Goal: Information Seeking & Learning: Learn about a topic

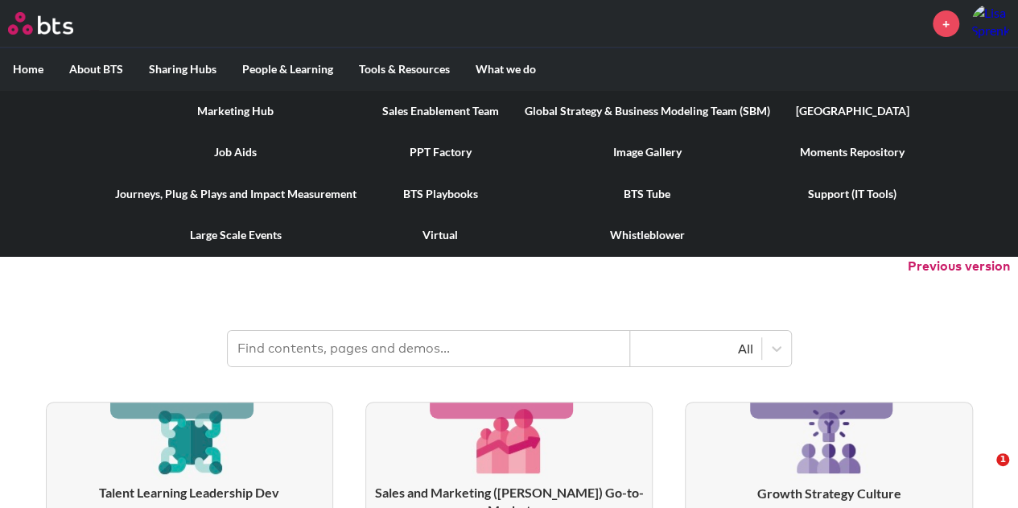
click at [410, 72] on label "Tools & Resources" at bounding box center [404, 69] width 117 height 42
click at [0, 0] on input "Tools & Resources" at bounding box center [0, 0] width 0 height 0
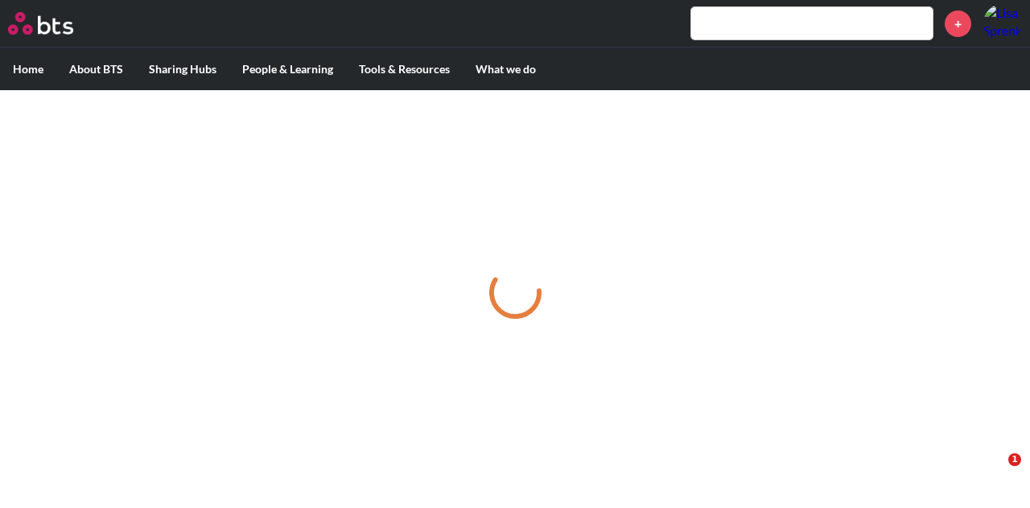
click at [732, 19] on input "text" at bounding box center [811, 23] width 241 height 32
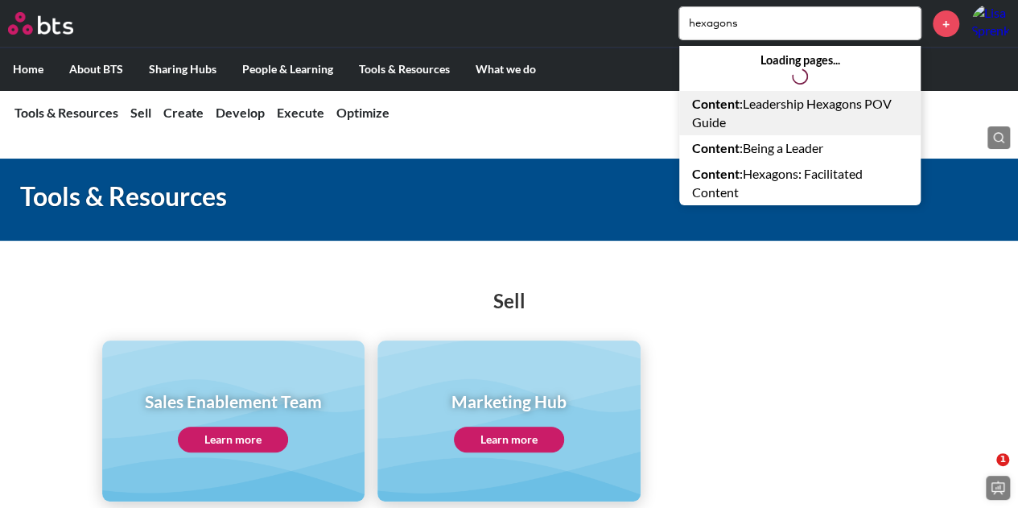
type input "hexagons"
click at [777, 103] on link "Content : Leadership Hexagons POV Guide" at bounding box center [799, 113] width 241 height 44
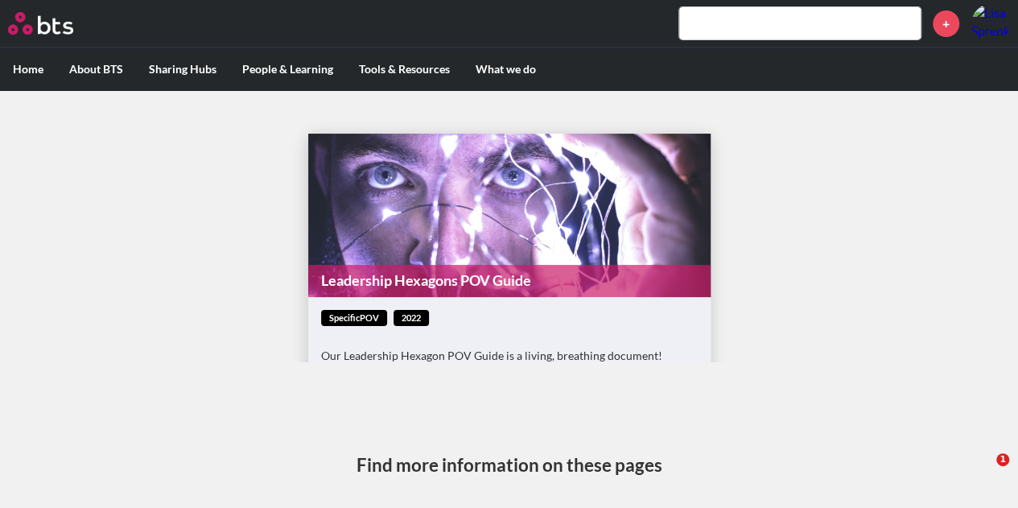
click at [375, 278] on link "Leadership Hexagons POV Guide" at bounding box center [509, 280] width 402 height 31
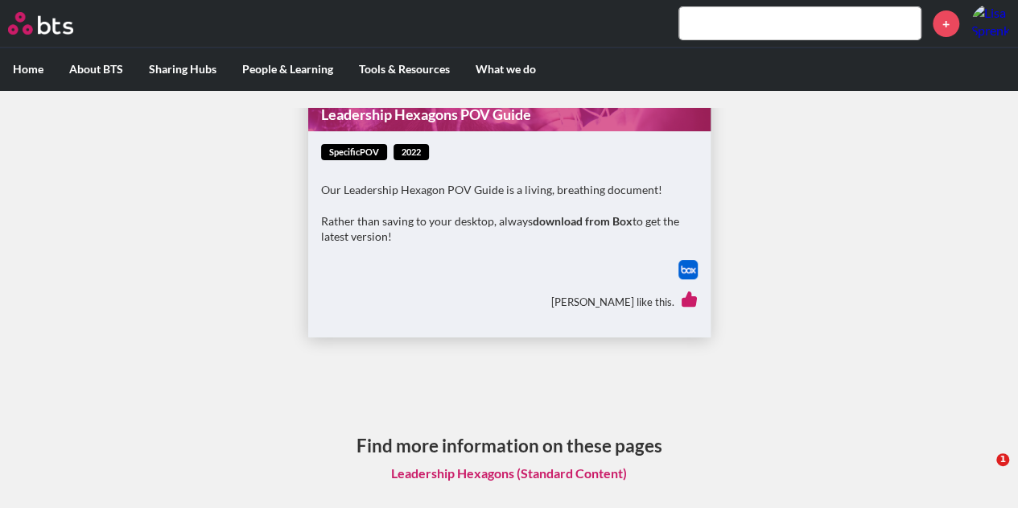
scroll to position [31, 0]
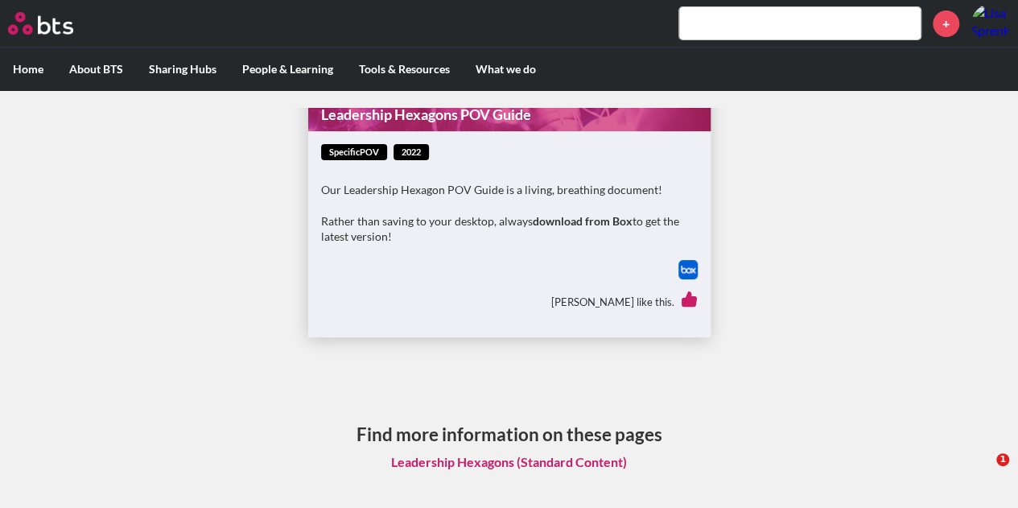
click at [555, 463] on link "Leadership Hexagons (Standard Content)" at bounding box center [509, 462] width 262 height 31
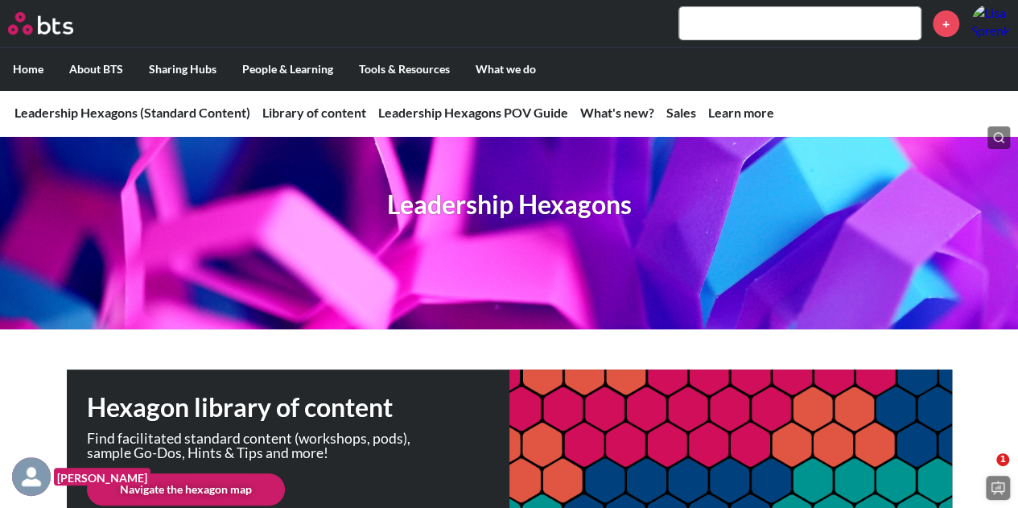
scroll to position [322, 0]
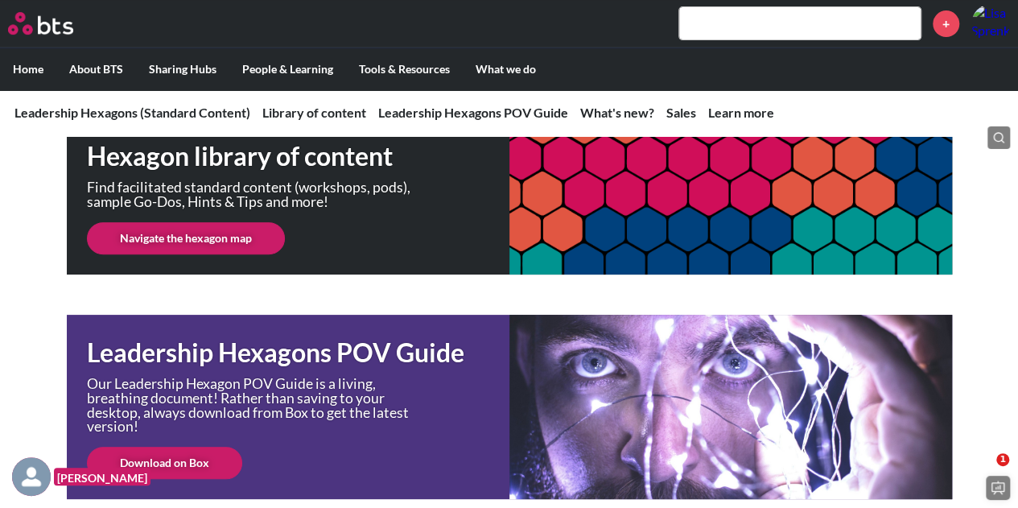
click at [225, 239] on link "Navigate the hexagon map" at bounding box center [186, 238] width 198 height 32
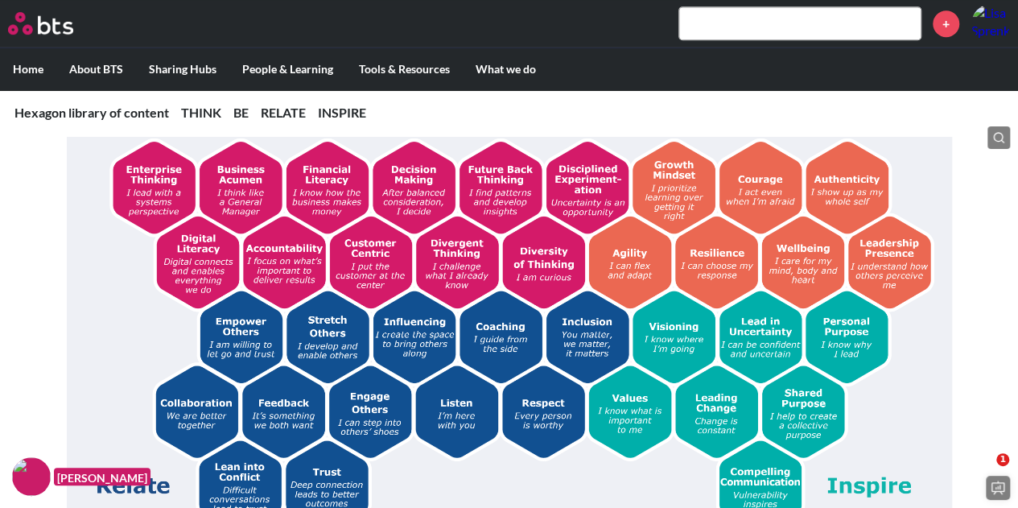
scroll to position [402, 0]
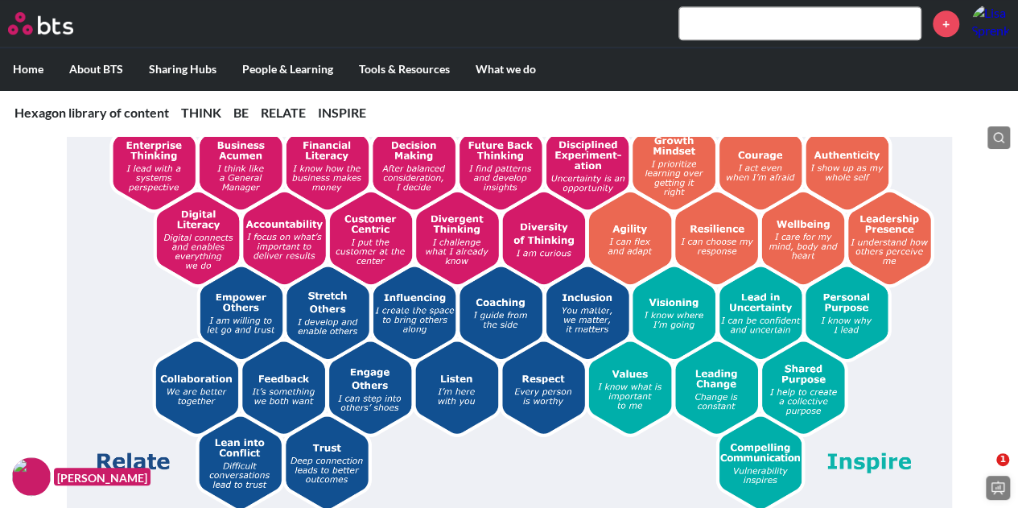
click at [487, 308] on img at bounding box center [509, 296] width 853 height 430
click at [499, 299] on img at bounding box center [509, 296] width 853 height 430
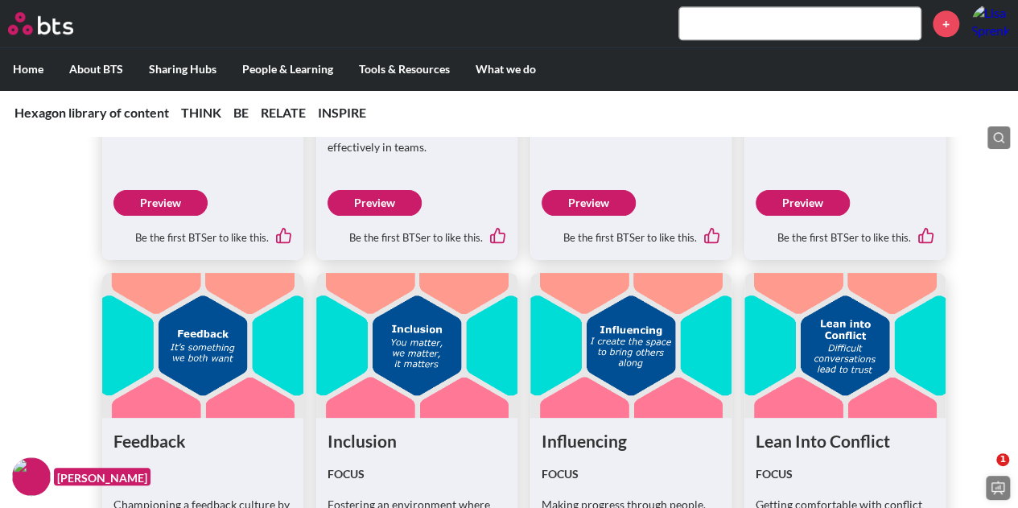
scroll to position [3622, 0]
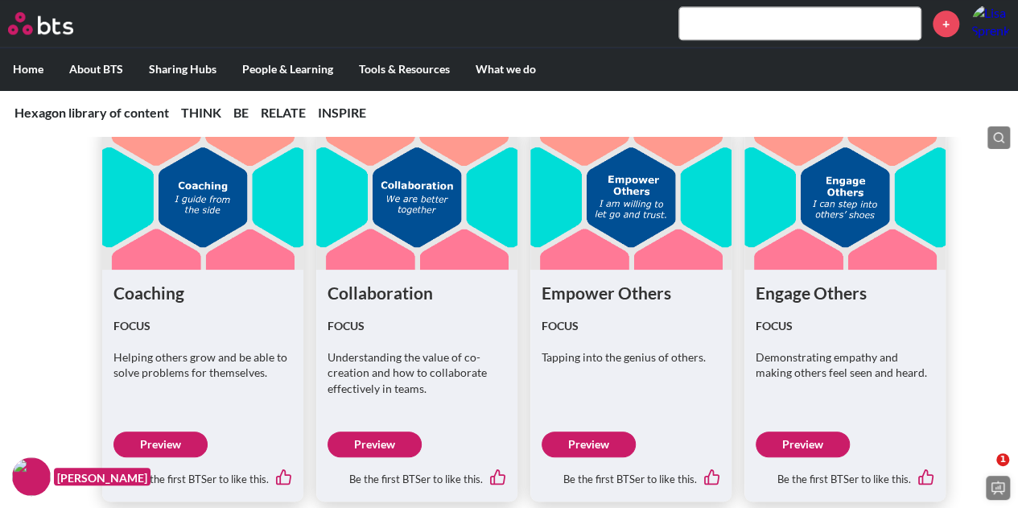
click at [175, 439] on link "Preview" at bounding box center [160, 444] width 94 height 26
